Goal: Information Seeking & Learning: Learn about a topic

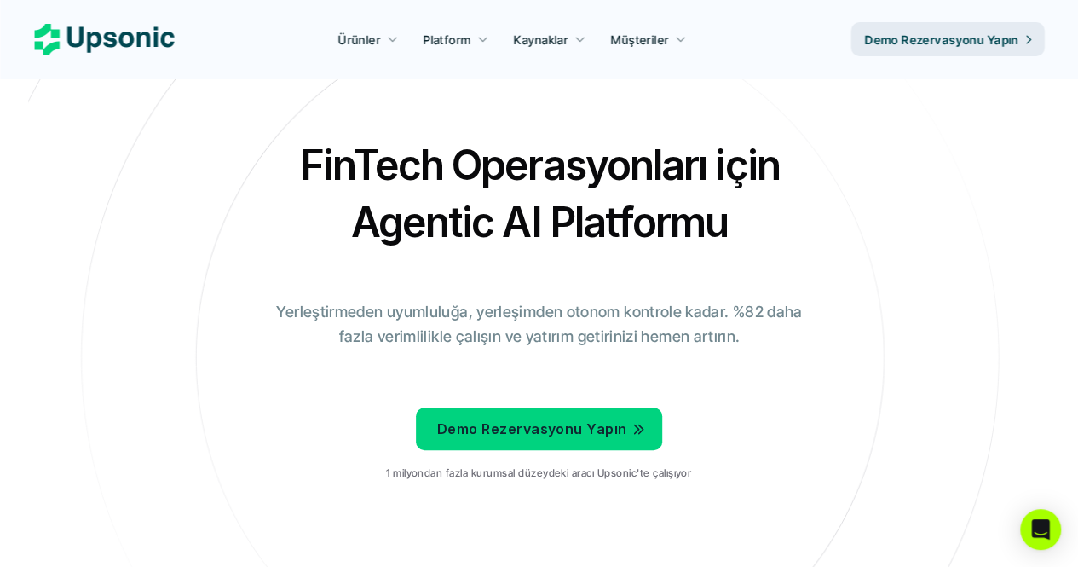
click at [452, 338] on font "Yerleştirmeden uyumluluğa, yerleşimden otonom kontrole kadar. %82 daha fazla ve…" at bounding box center [541, 324] width 530 height 43
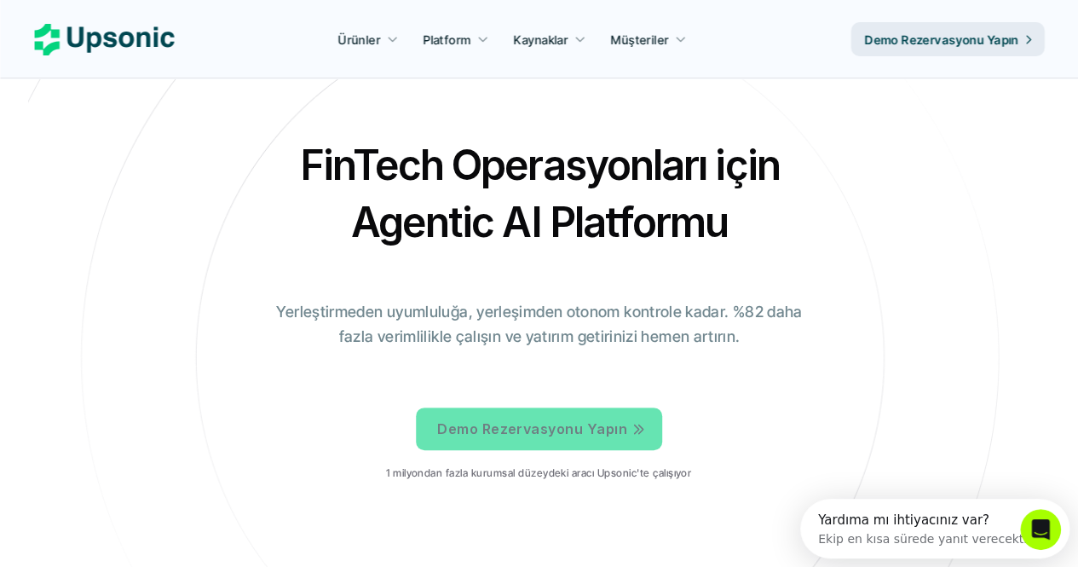
scroll to position [35, 0]
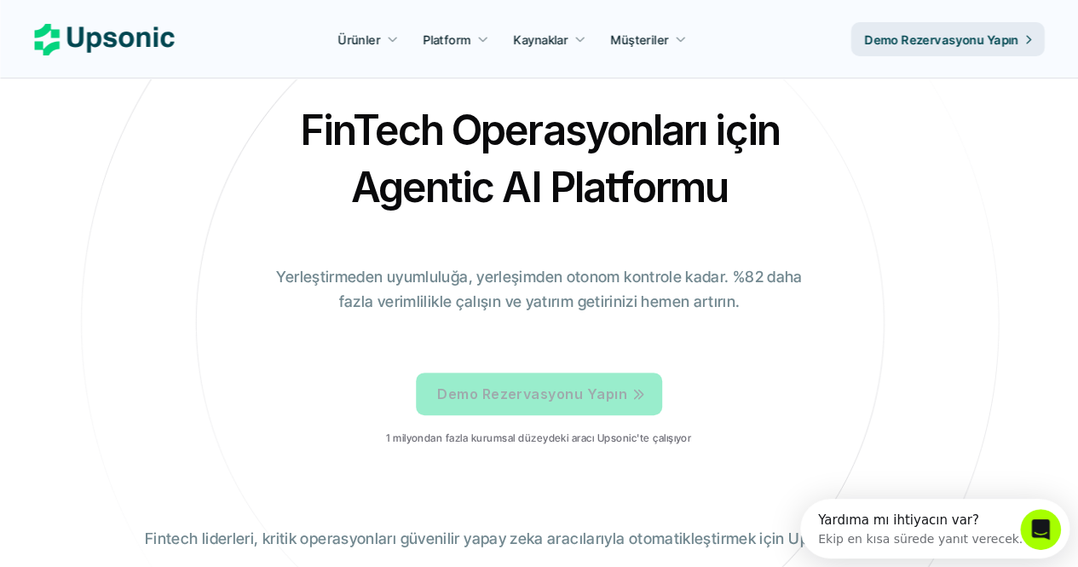
click at [585, 404] on p "Demo Rezervasyonu Yapın" at bounding box center [532, 394] width 190 height 25
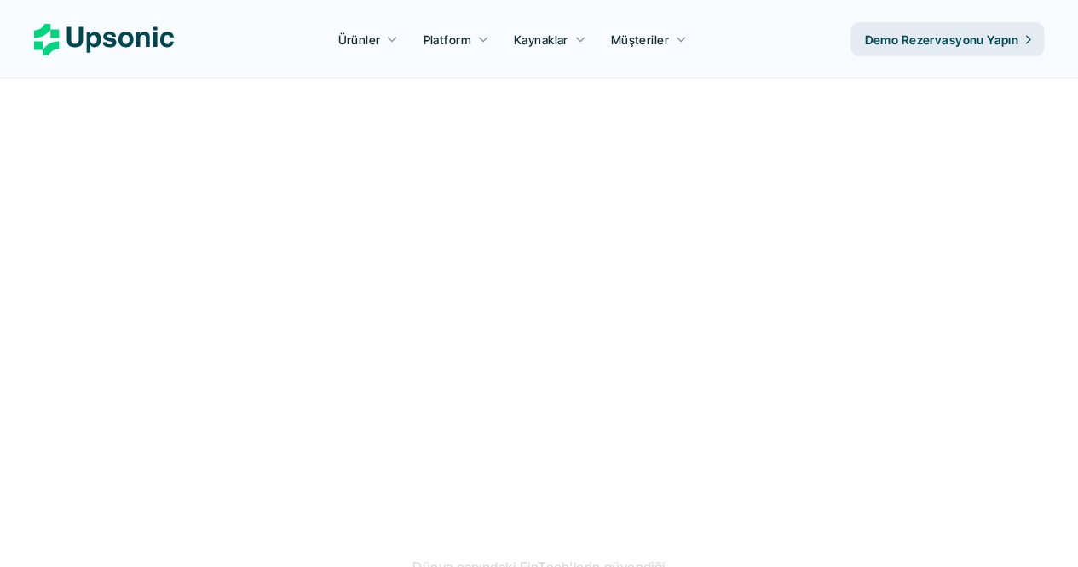
scroll to position [751, 0]
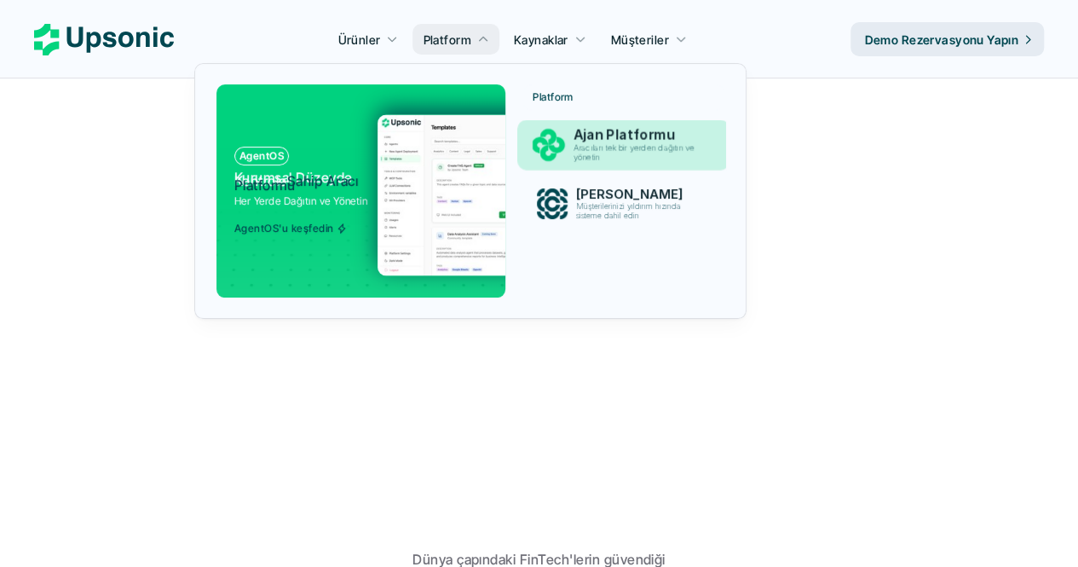
click at [584, 151] on font "Aracıları tek bir yerden dağıtın ve yönetin" at bounding box center [636, 152] width 124 height 20
click at [595, 158] on font "Aracıları tek bir yerden dağıtın ve yönetin" at bounding box center [636, 152] width 124 height 20
click at [623, 147] on font "Aracıları tek bir yerden dağıtın ve yönetin" at bounding box center [636, 152] width 124 height 20
click at [600, 135] on font "Ajan Platformu" at bounding box center [624, 134] width 101 height 17
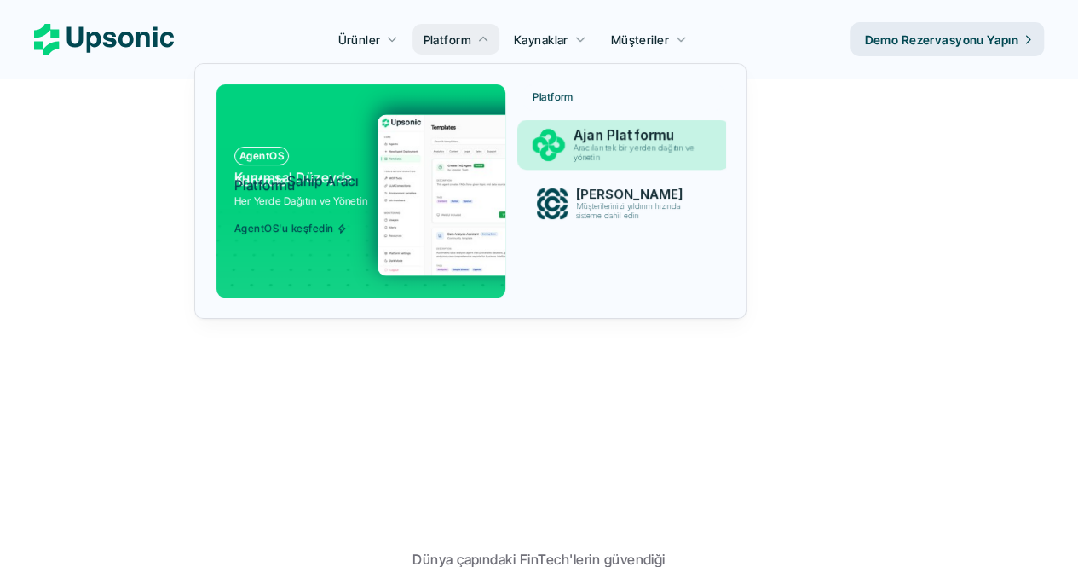
click at [600, 135] on font "Ajan Platformu" at bounding box center [624, 134] width 101 height 17
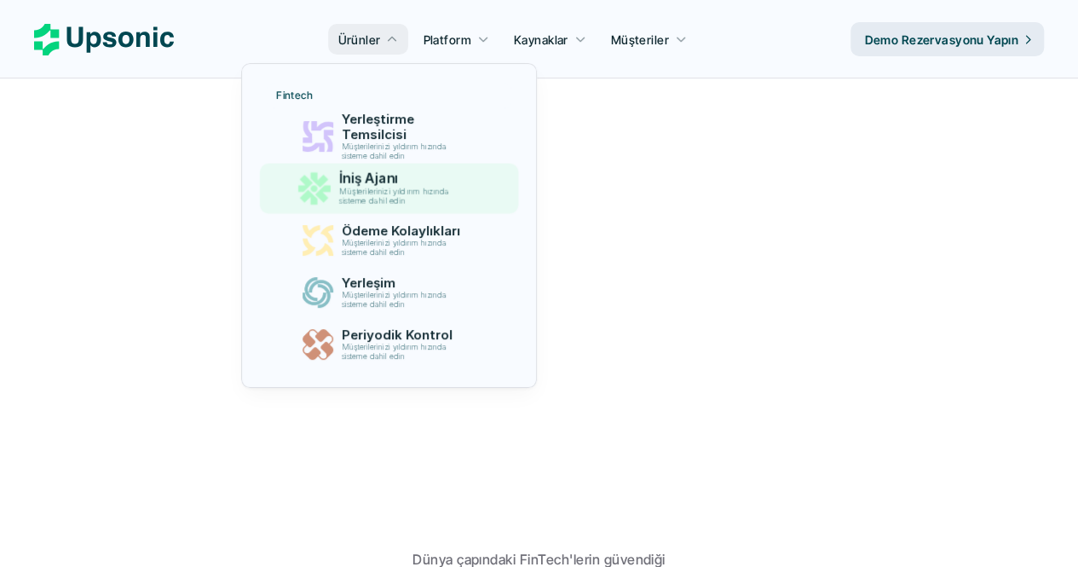
click at [387, 187] on font "Müşterilerinizi yıldırım hızında sisteme dahil edin" at bounding box center [395, 196] width 113 height 20
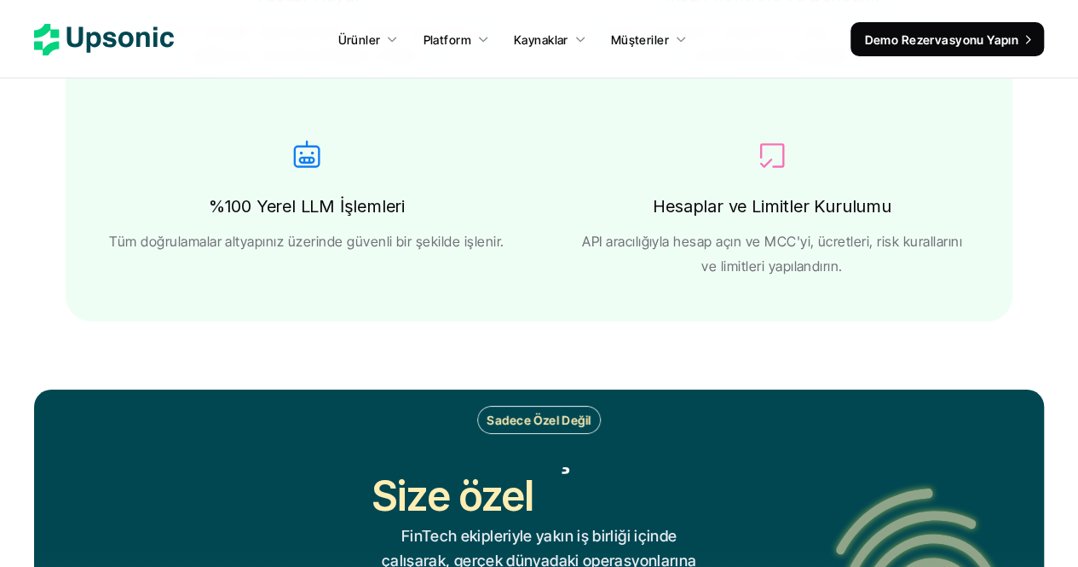
scroll to position [3078, 0]
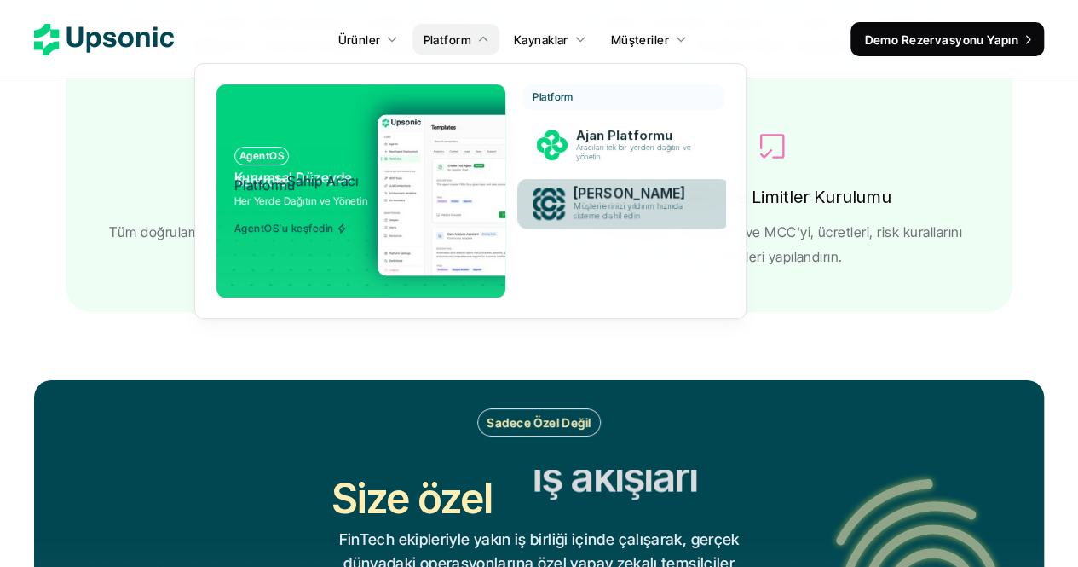
click at [599, 214] on font "Müşterilerinizi yıldırım hızında sisteme dahil edin" at bounding box center [630, 211] width 113 height 20
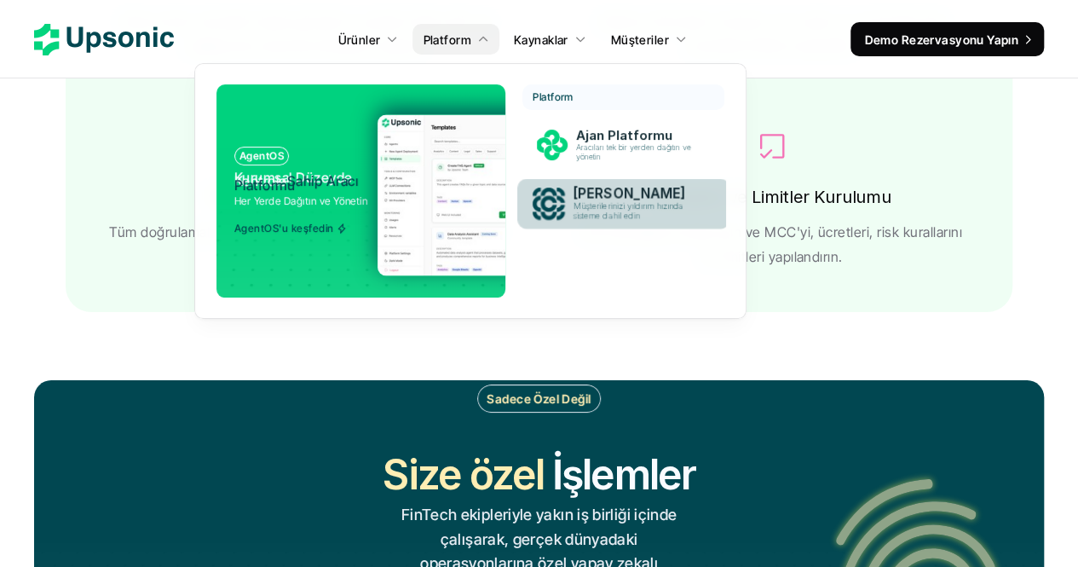
click at [688, 207] on p "Müşterilerinizi yıldırım hızında sisteme dahil edin" at bounding box center [639, 212] width 130 height 20
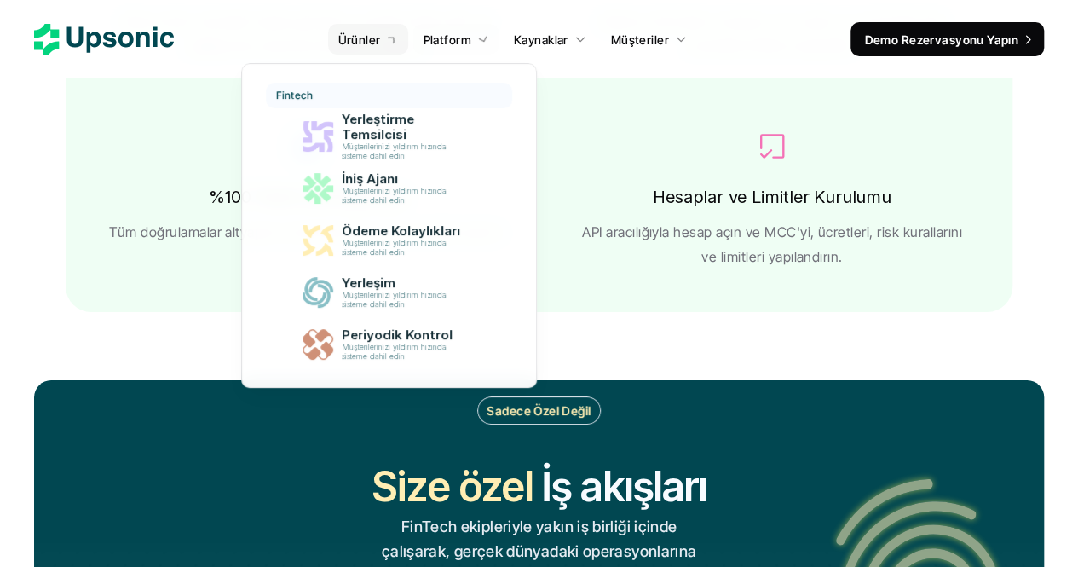
click at [382, 38] on link "Ürünler" at bounding box center [368, 39] width 81 height 31
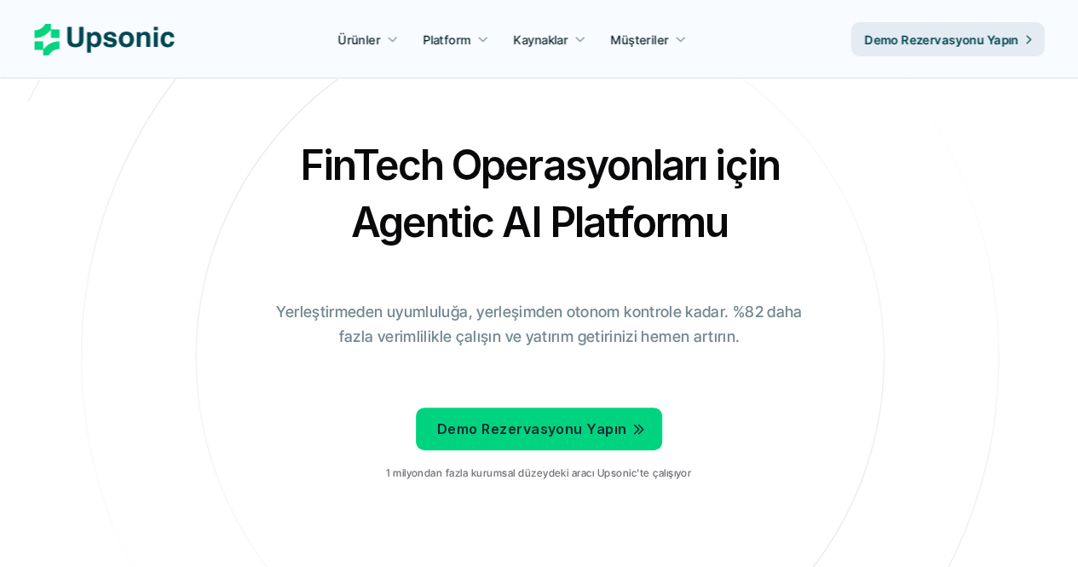
click at [818, 282] on div "FinTech Operasyonları için Agentic AI Platformu Yerleştirmeden uyumluluğa, yerl…" at bounding box center [539, 315] width 997 height 358
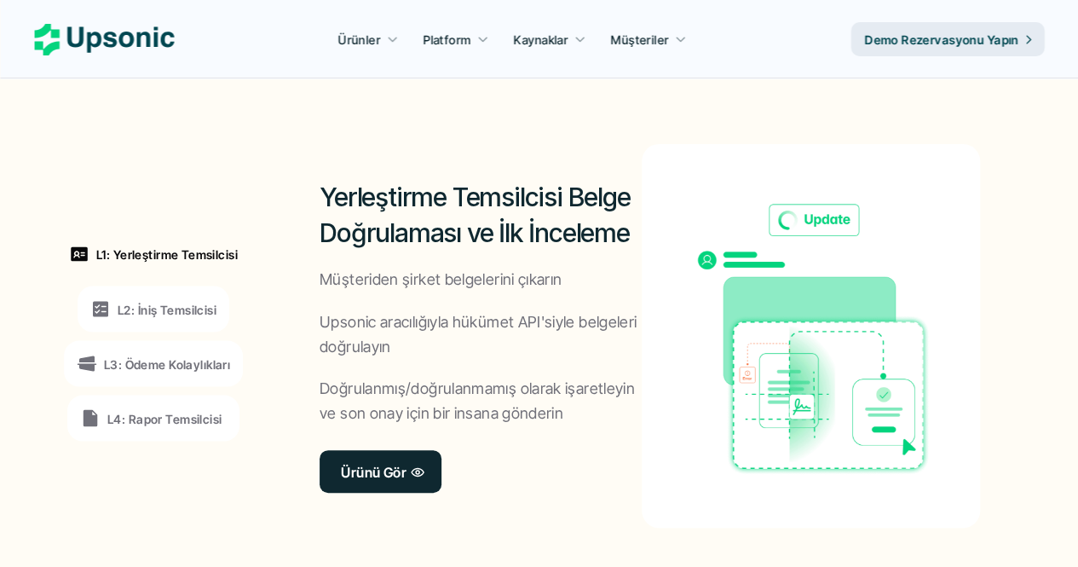
scroll to position [1318, 0]
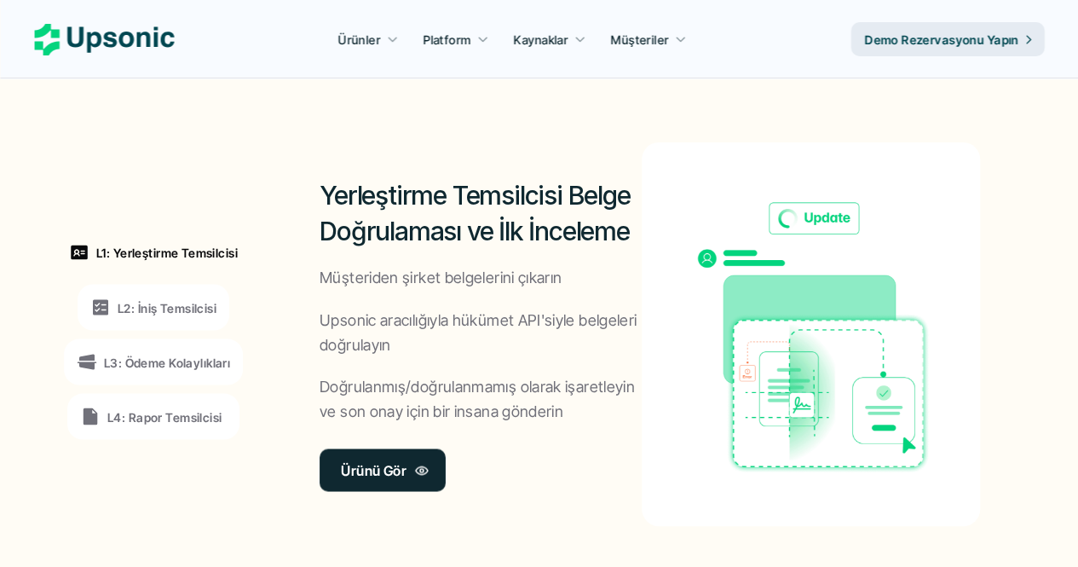
click at [364, 487] on link "Ürünü Gör" at bounding box center [383, 469] width 126 height 43
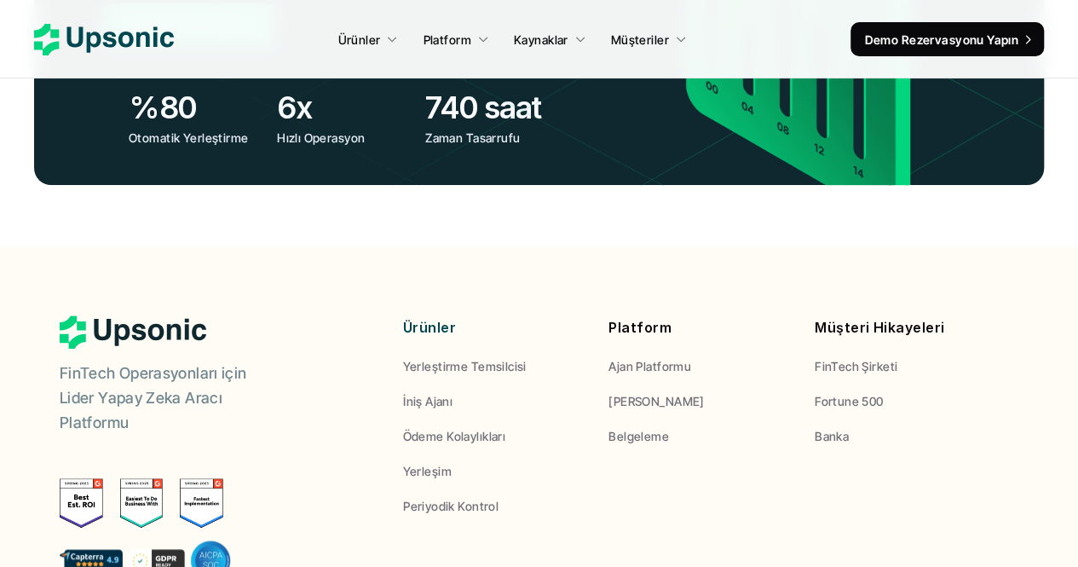
scroll to position [6629, 0]
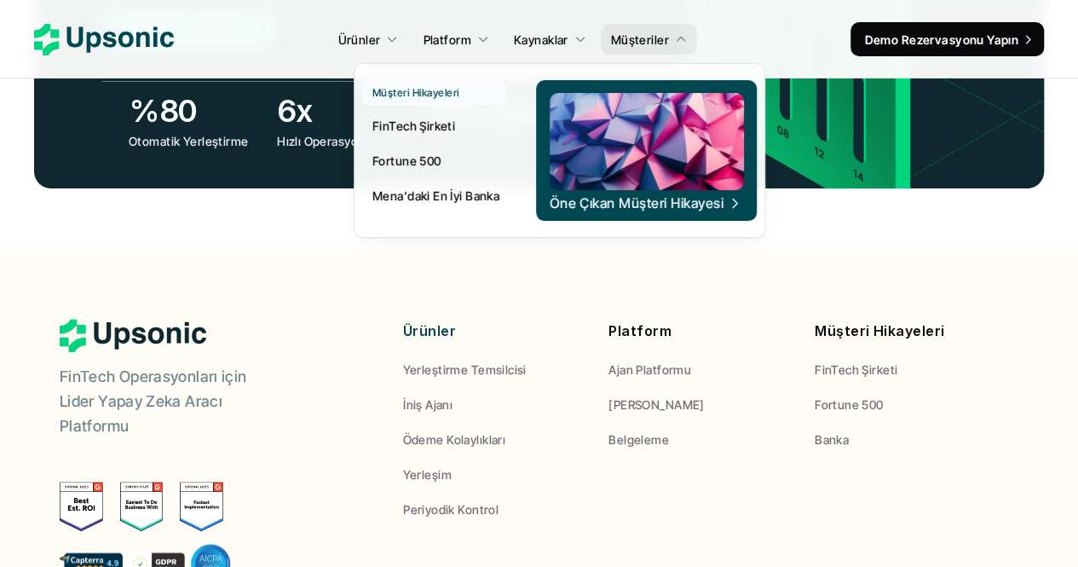
click at [419, 130] on font "FinTech Şirketi" at bounding box center [414, 125] width 83 height 14
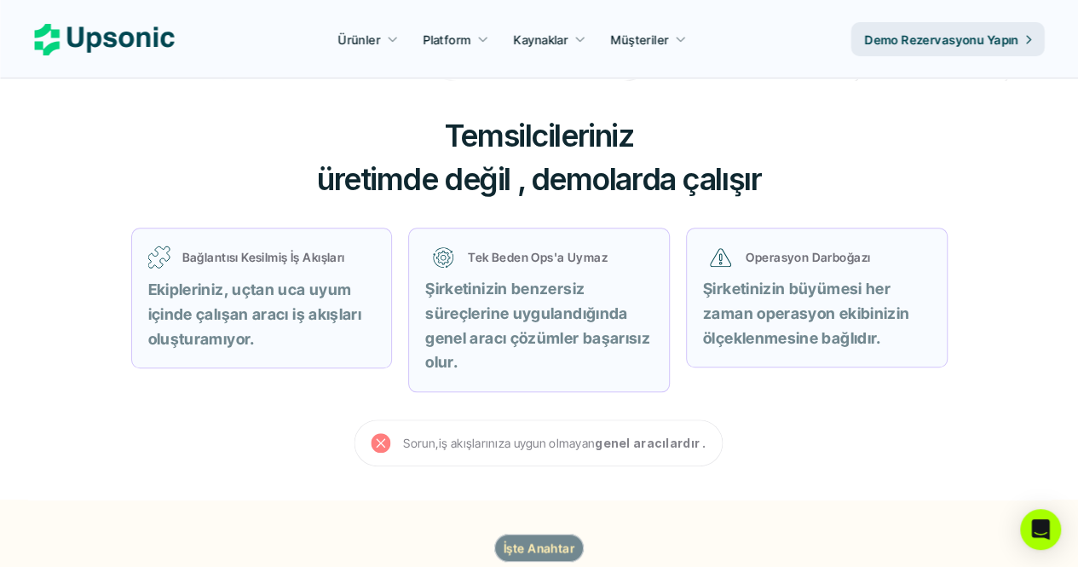
scroll to position [621, 0]
